Goal: Task Accomplishment & Management: Use online tool/utility

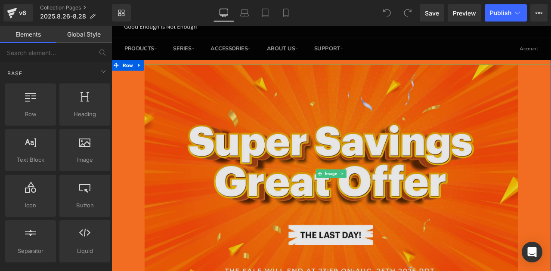
scroll to position [86, 0]
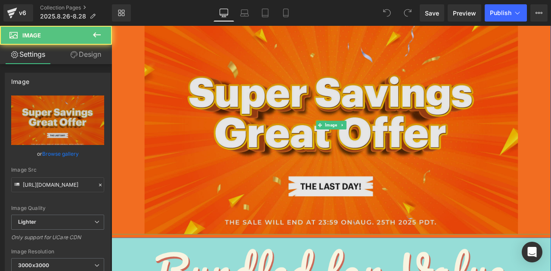
click at [284, 127] on img at bounding box center [372, 143] width 443 height 259
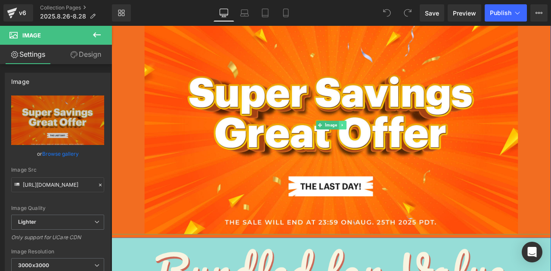
click at [381, 146] on link at bounding box center [385, 144] width 9 height 10
click at [387, 146] on icon at bounding box center [389, 143] width 5 height 5
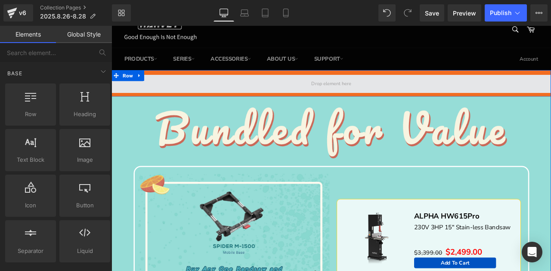
scroll to position [0, 0]
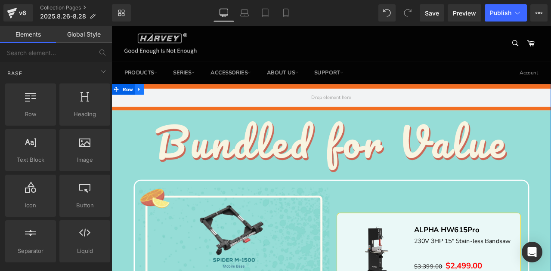
click at [145, 102] on icon at bounding box center [145, 101] width 6 height 6
click at [167, 99] on icon at bounding box center [167, 101] width 6 height 6
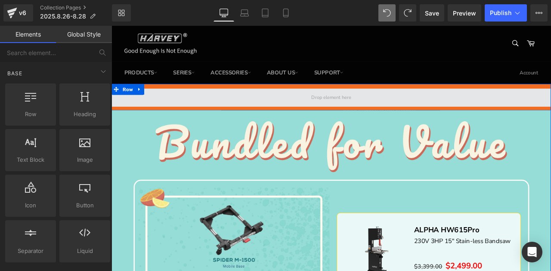
click at [332, 107] on span at bounding box center [371, 111] width 521 height 22
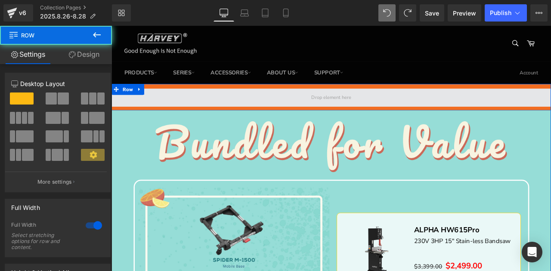
click at [159, 110] on span at bounding box center [371, 111] width 521 height 22
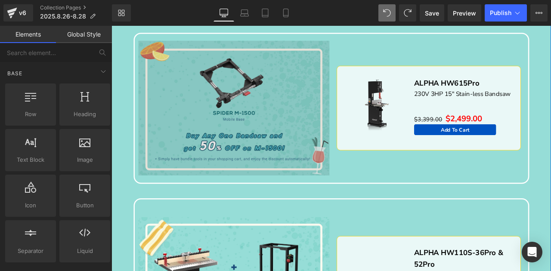
scroll to position [86, 0]
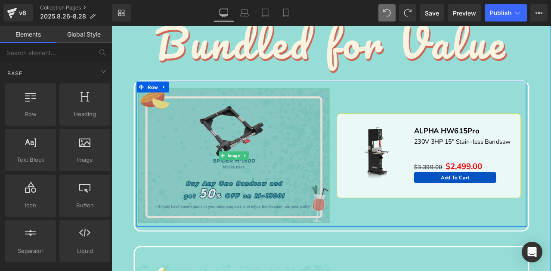
click at [243, 151] on img at bounding box center [256, 180] width 227 height 160
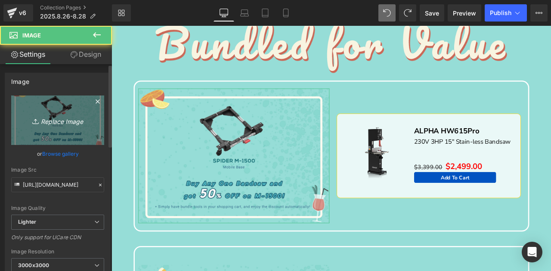
click at [34, 133] on link "Replace Image" at bounding box center [57, 121] width 93 height 50
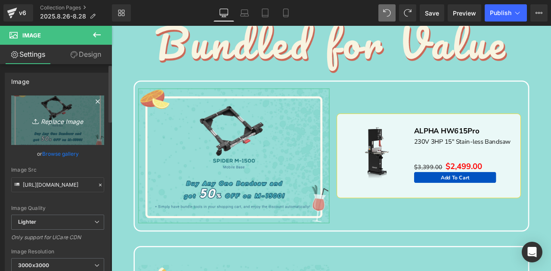
type input "C:\fakepath\Grab One, Get One Freebie.png"
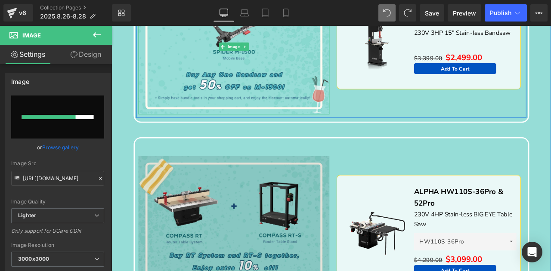
scroll to position [258, 0]
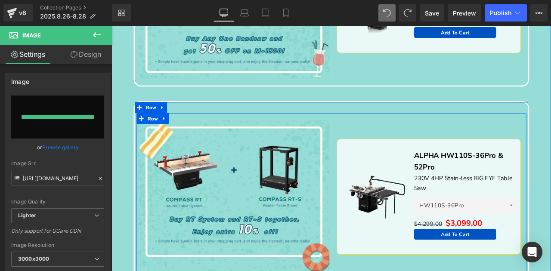
type input "[URL][DOMAIN_NAME]"
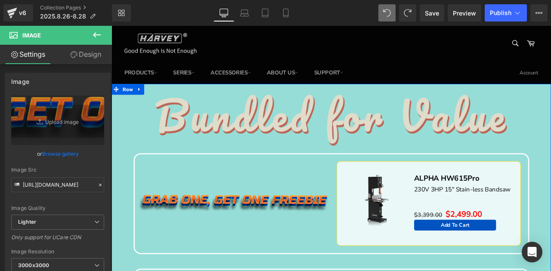
scroll to position [0, 0]
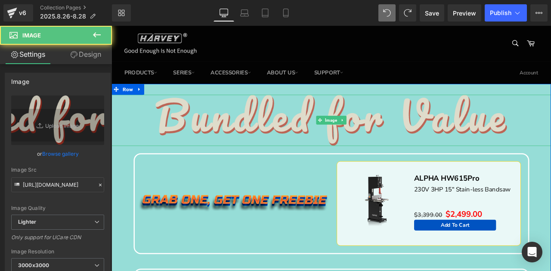
click at [294, 150] on img at bounding box center [372, 138] width 417 height 61
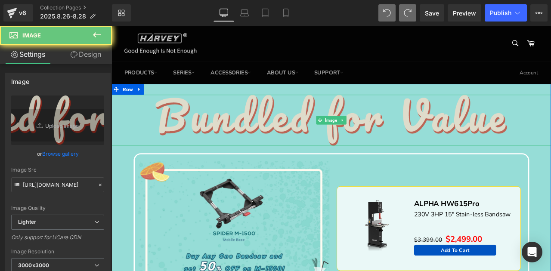
click at [263, 143] on img at bounding box center [372, 138] width 417 height 61
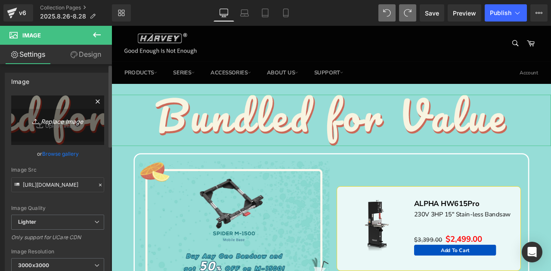
click at [45, 109] on link "Replace Image" at bounding box center [57, 121] width 93 height 50
type input "C:\fakepath\Grab One, Get One Freebie.png"
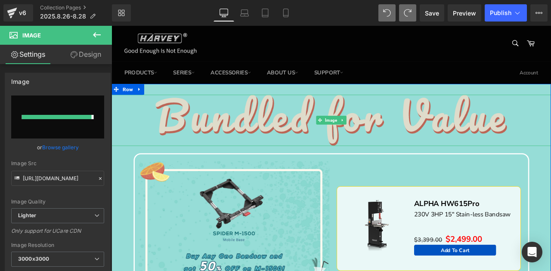
type input "[URL][DOMAIN_NAME]"
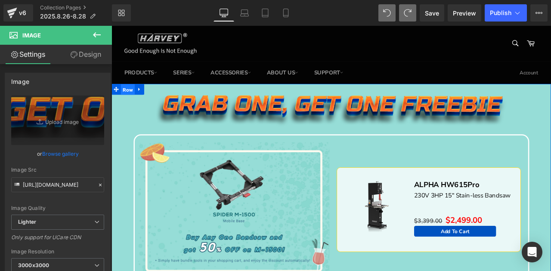
click at [135, 104] on span "Row" at bounding box center [131, 101] width 16 height 13
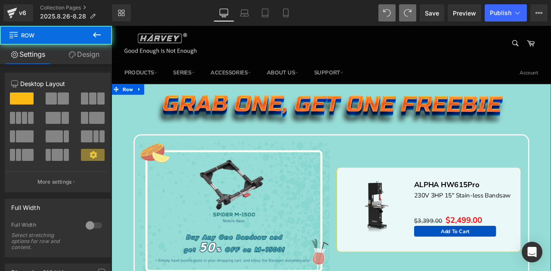
click at [95, 51] on link "Design" at bounding box center [84, 54] width 56 height 19
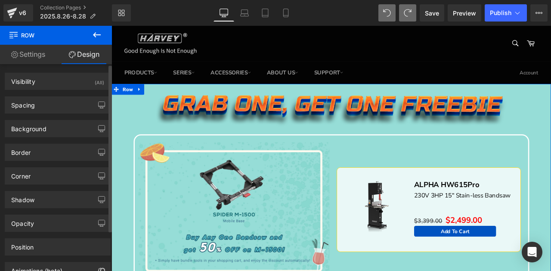
drag, startPoint x: 22, startPoint y: 127, endPoint x: 37, endPoint y: 139, distance: 19.5
click at [22, 127] on div "Background" at bounding box center [28, 127] width 35 height 12
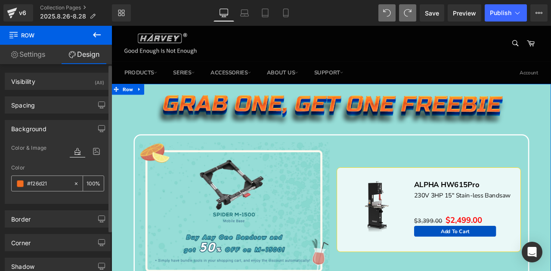
click at [61, 184] on input "#f26d21" at bounding box center [48, 183] width 42 height 9
paste input "070000"
type input "070000"
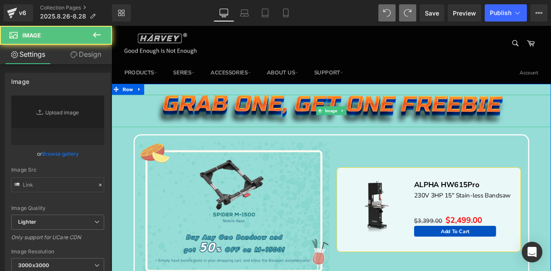
type input "[URL][DOMAIN_NAME]"
click at [129, 123] on div at bounding box center [371, 127] width 521 height 38
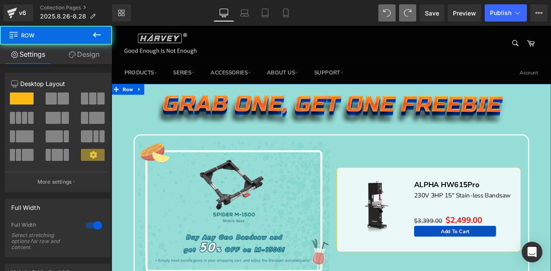
click at [91, 60] on link "Design" at bounding box center [84, 54] width 56 height 19
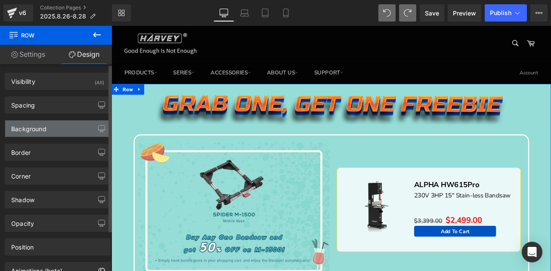
click at [44, 127] on div "Background" at bounding box center [28, 127] width 35 height 12
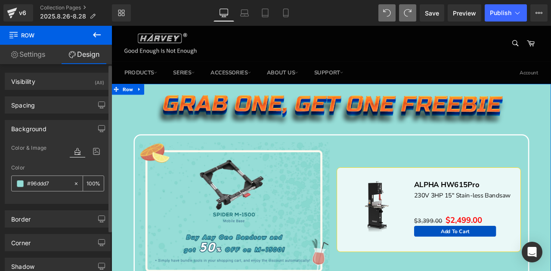
click at [58, 182] on input "#96ddd7" at bounding box center [48, 183] width 42 height 9
paste input "070000"
type input "070000"
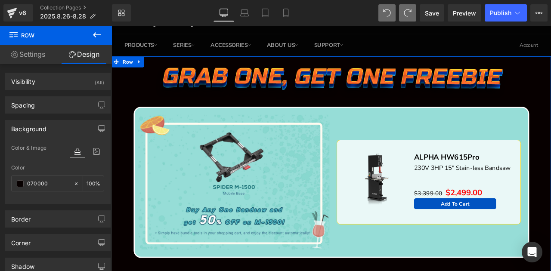
scroll to position [86, 0]
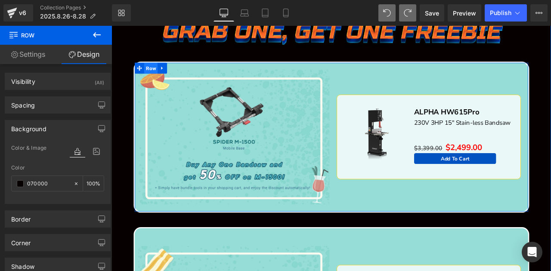
click at [161, 74] on span "Row" at bounding box center [158, 76] width 16 height 13
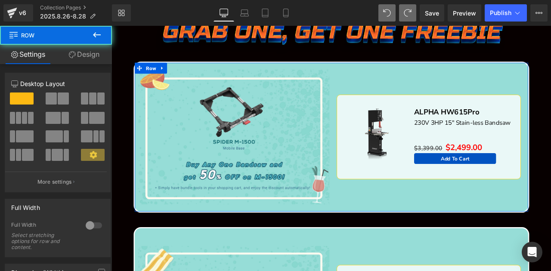
click at [80, 60] on link "Design" at bounding box center [84, 54] width 56 height 19
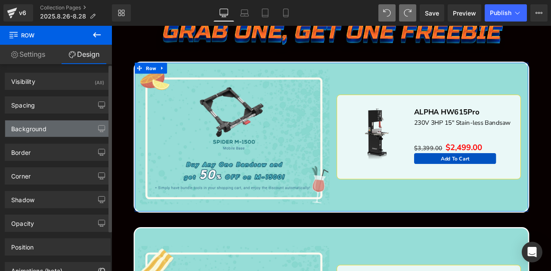
click at [40, 129] on div "Background" at bounding box center [28, 127] width 35 height 12
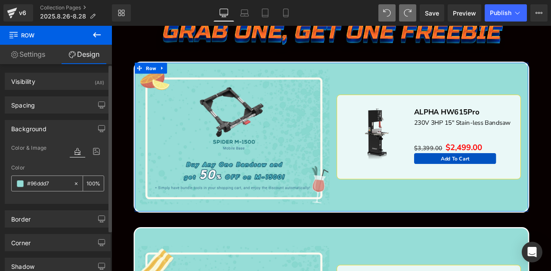
click at [57, 185] on input "#96ddd7" at bounding box center [48, 183] width 42 height 9
paste input "070000"
type input "070000"
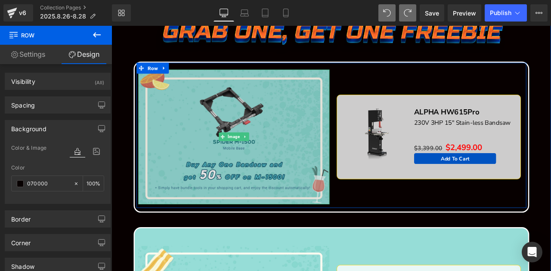
click at [260, 123] on img at bounding box center [256, 158] width 227 height 160
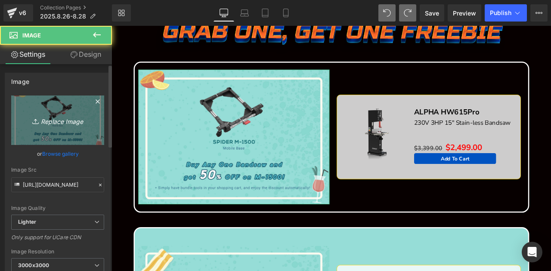
click at [31, 115] on icon "Replace Image" at bounding box center [57, 120] width 69 height 11
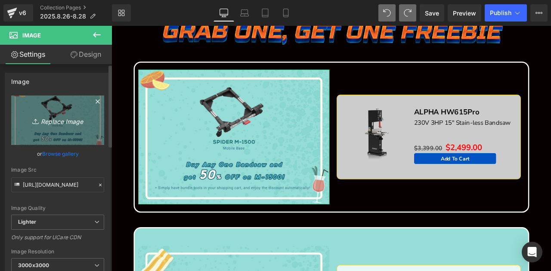
type input "C:\fakepath\edm_04.jpg"
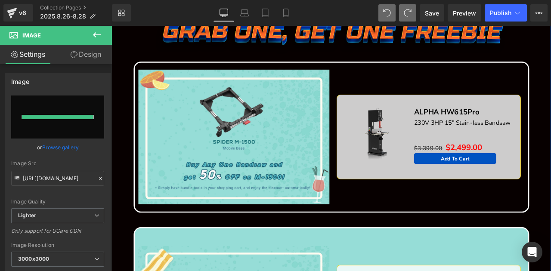
type input "[URL][DOMAIN_NAME]"
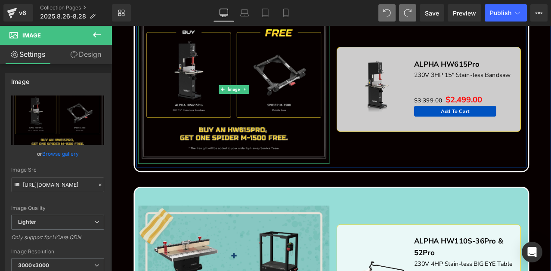
scroll to position [316, 0]
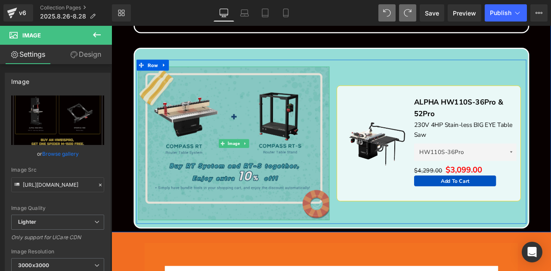
click at [260, 149] on img at bounding box center [256, 165] width 227 height 182
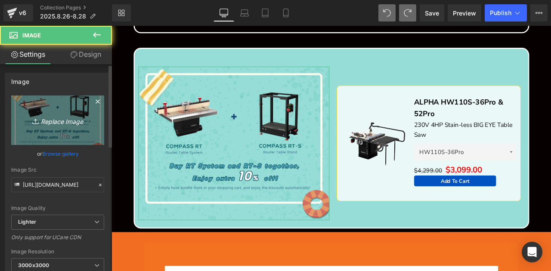
click at [56, 105] on link "Replace Image" at bounding box center [57, 121] width 93 height 50
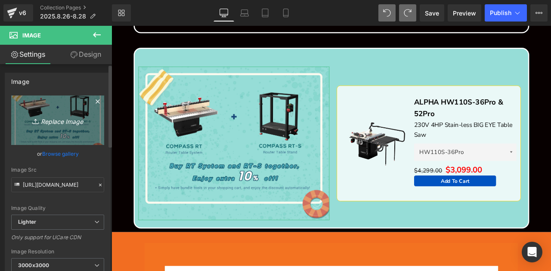
type input "C:\fakepath\edm_03.jpg"
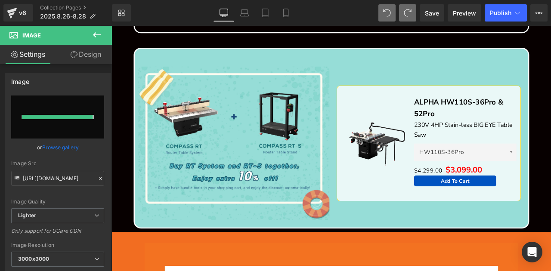
type input "[URL][DOMAIN_NAME]"
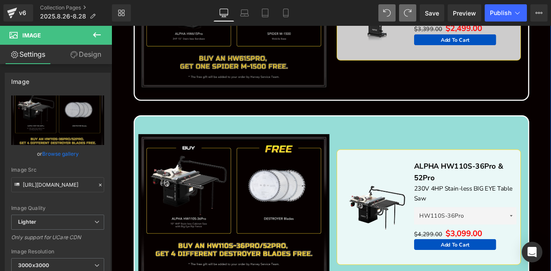
scroll to position [143, 0]
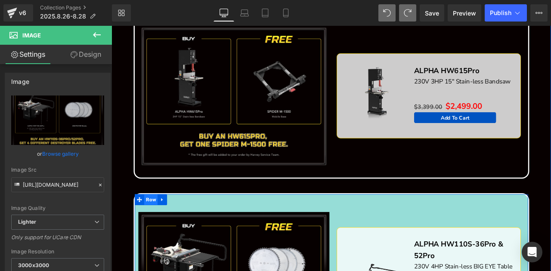
click at [156, 232] on span "Row" at bounding box center [158, 232] width 16 height 13
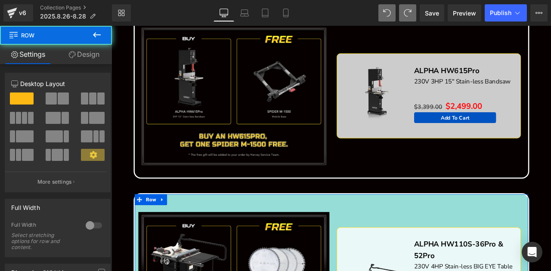
click at [88, 57] on link "Design" at bounding box center [84, 54] width 56 height 19
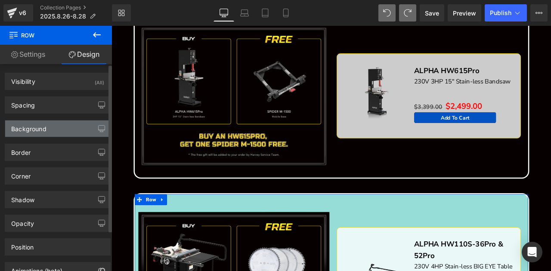
click at [56, 127] on div "Background" at bounding box center [57, 129] width 105 height 16
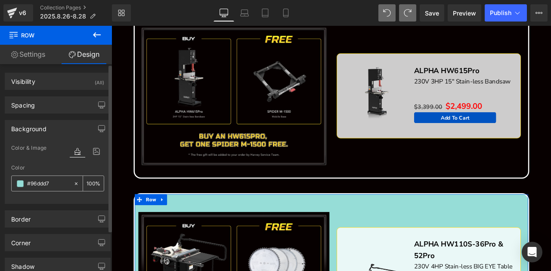
click at [50, 184] on input "#96ddd7" at bounding box center [48, 183] width 42 height 9
paste input "070000"
type input "070000"
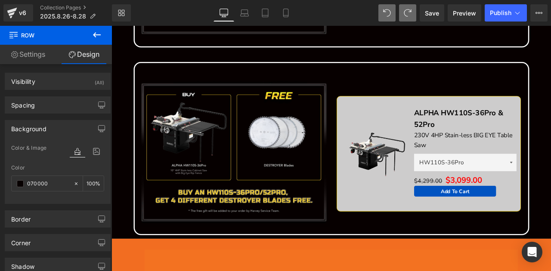
scroll to position [373, 0]
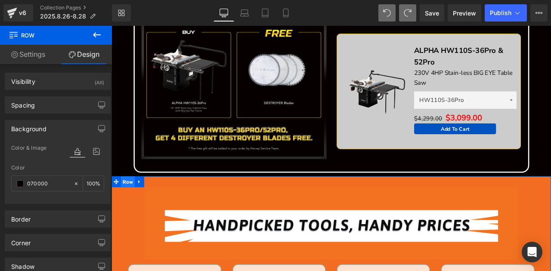
click at [131, 212] on span "Row" at bounding box center [131, 210] width 16 height 13
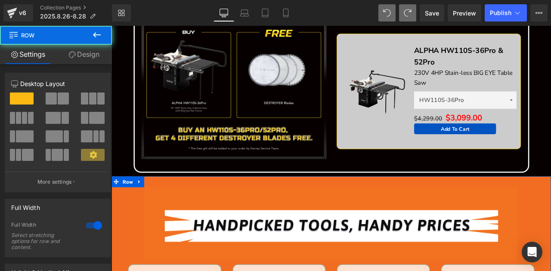
click at [86, 54] on link "Design" at bounding box center [84, 54] width 56 height 19
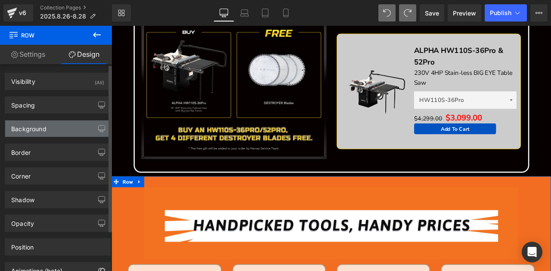
click at [35, 128] on div "Background" at bounding box center [28, 127] width 35 height 12
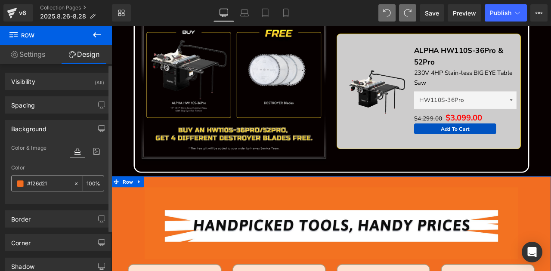
click at [52, 181] on input "#f26d21" at bounding box center [48, 183] width 42 height 9
paste input "070000"
type input "070000"
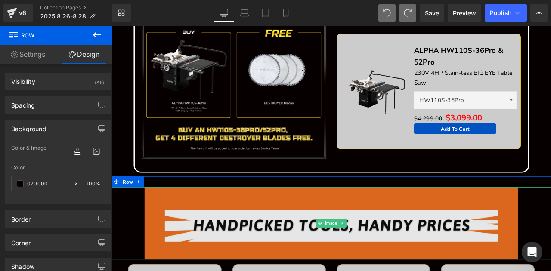
click at [231, 252] on img at bounding box center [372, 260] width 443 height 86
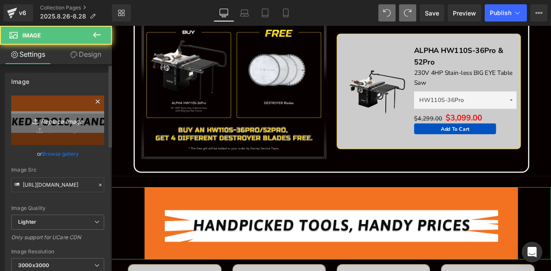
click at [35, 125] on icon at bounding box center [36, 121] width 9 height 9
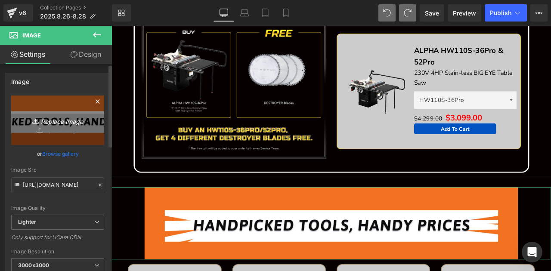
type input "C:\fakepath\Big Cuts, Bigger Savings_.png"
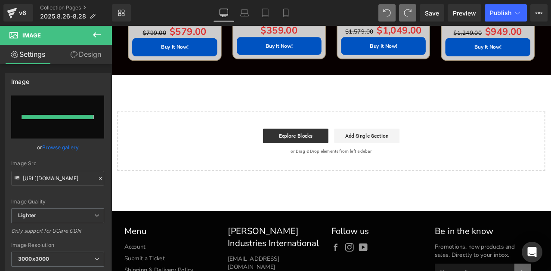
type input "[URL][DOMAIN_NAME]"
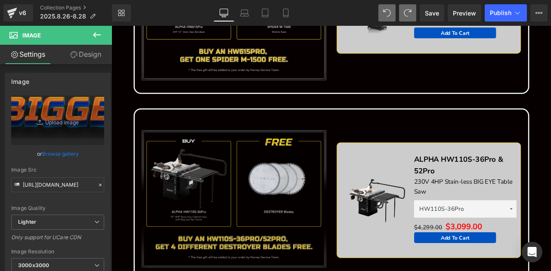
scroll to position [272, 0]
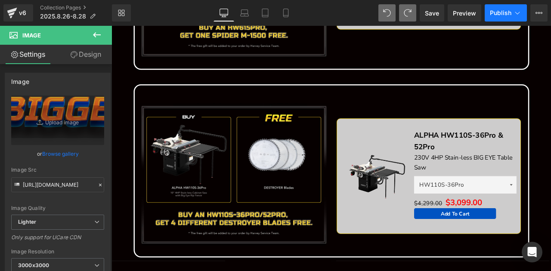
click at [509, 14] on span "Publish" at bounding box center [501, 12] width 22 height 7
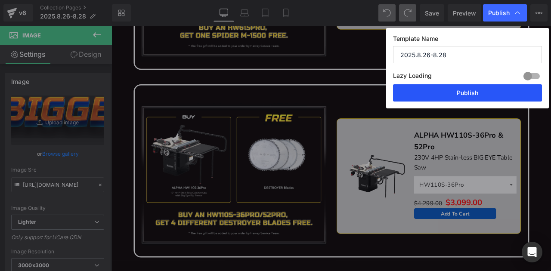
click at [499, 93] on button "Publish" at bounding box center [467, 92] width 149 height 17
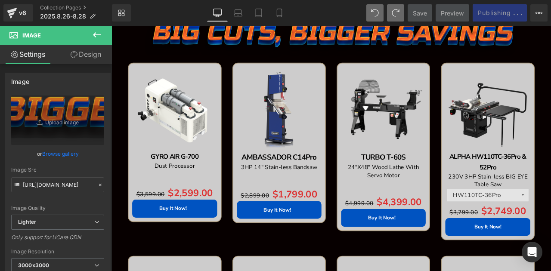
scroll to position [674, 0]
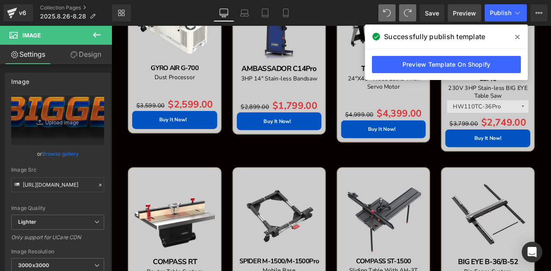
click at [467, 15] on span "Preview" at bounding box center [464, 13] width 23 height 9
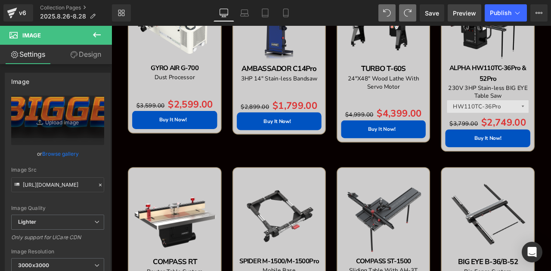
click at [461, 9] on span "Preview" at bounding box center [464, 13] width 23 height 9
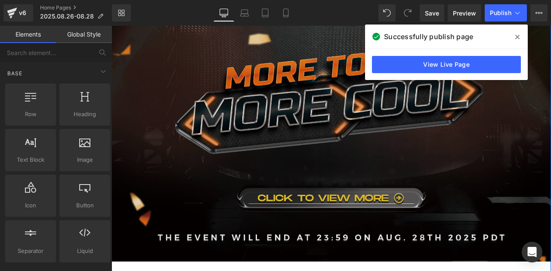
scroll to position [172, 0]
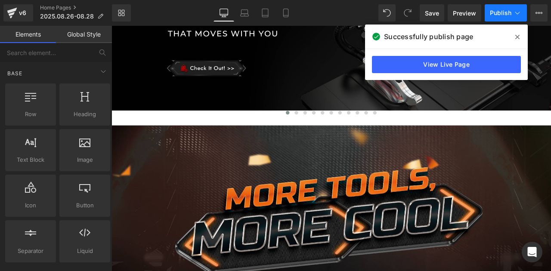
click at [509, 8] on button "Publish" at bounding box center [506, 12] width 42 height 17
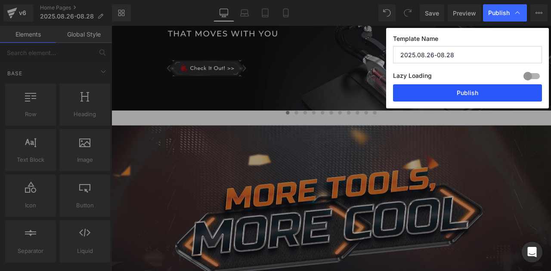
click at [0, 0] on button "Publish" at bounding box center [0, 0] width 0 height 0
